Goal: Browse casually: Explore the website without a specific task or goal

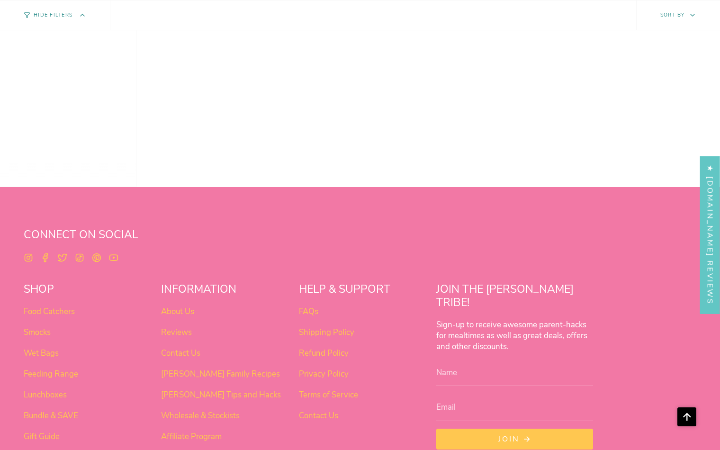
scroll to position [755, 0]
